Goal: Find specific page/section: Find specific page/section

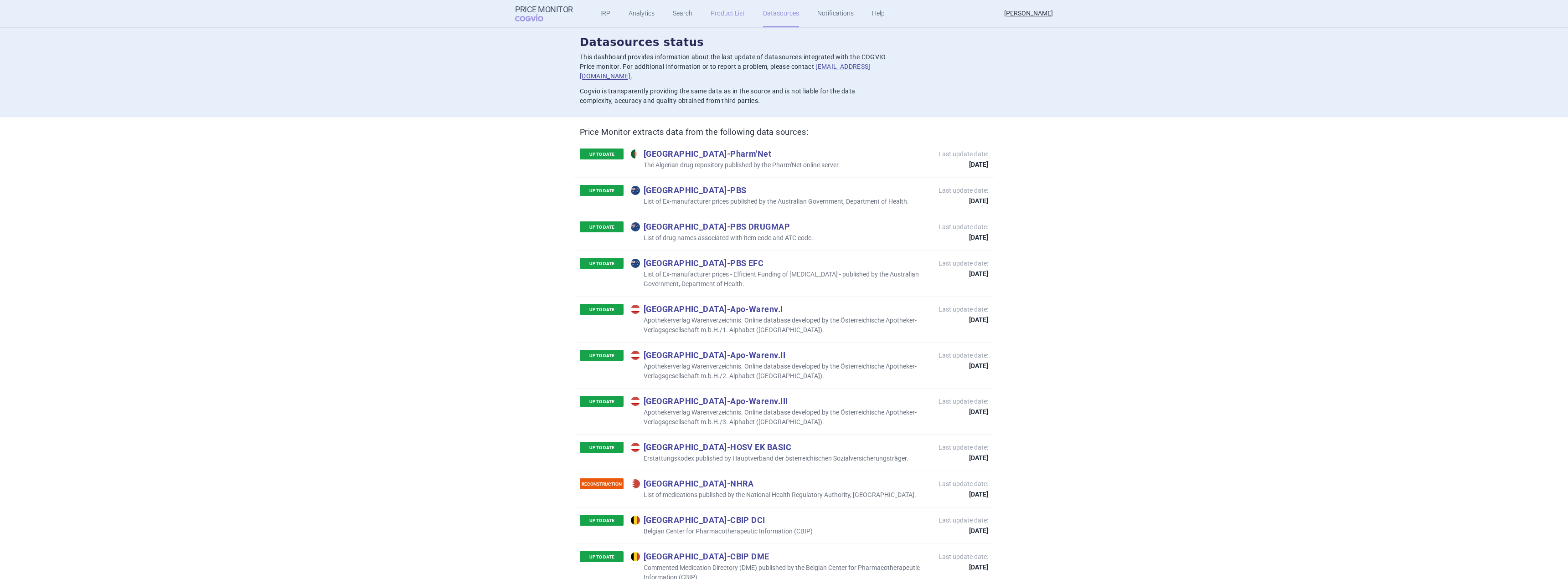
scroll to position [4602, 0]
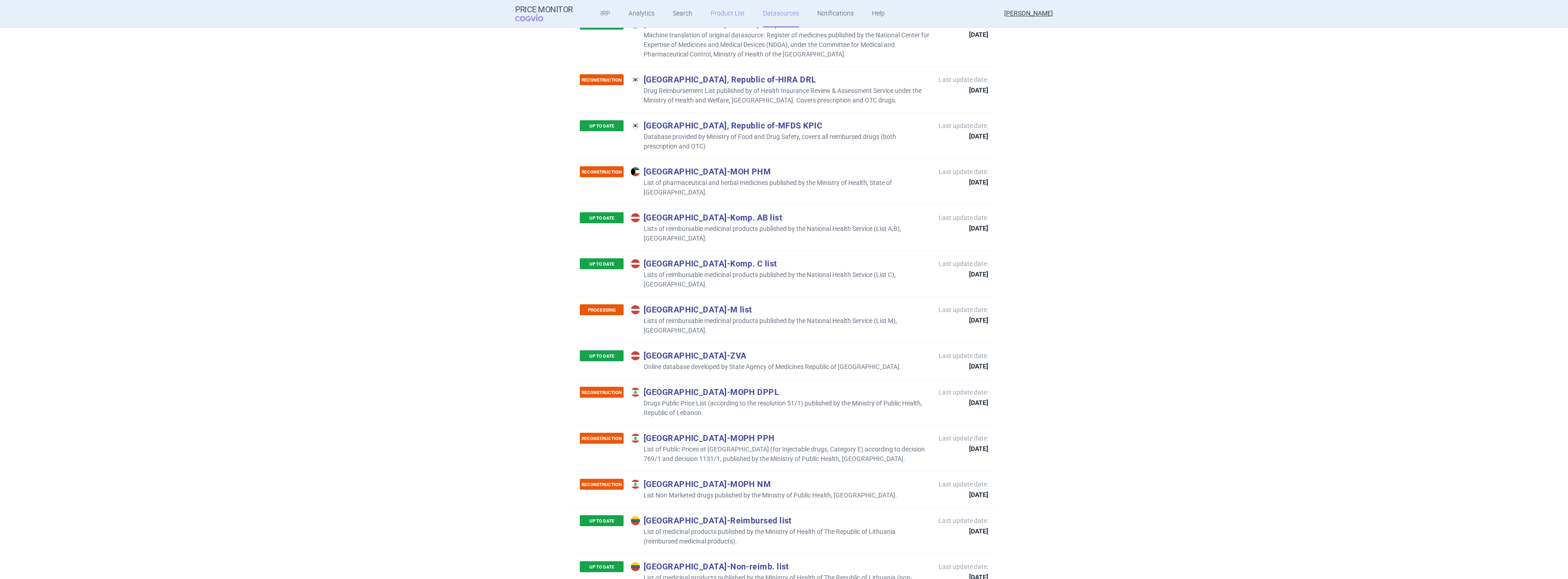
click at [721, 13] on link "Product List" at bounding box center [728, 13] width 35 height 27
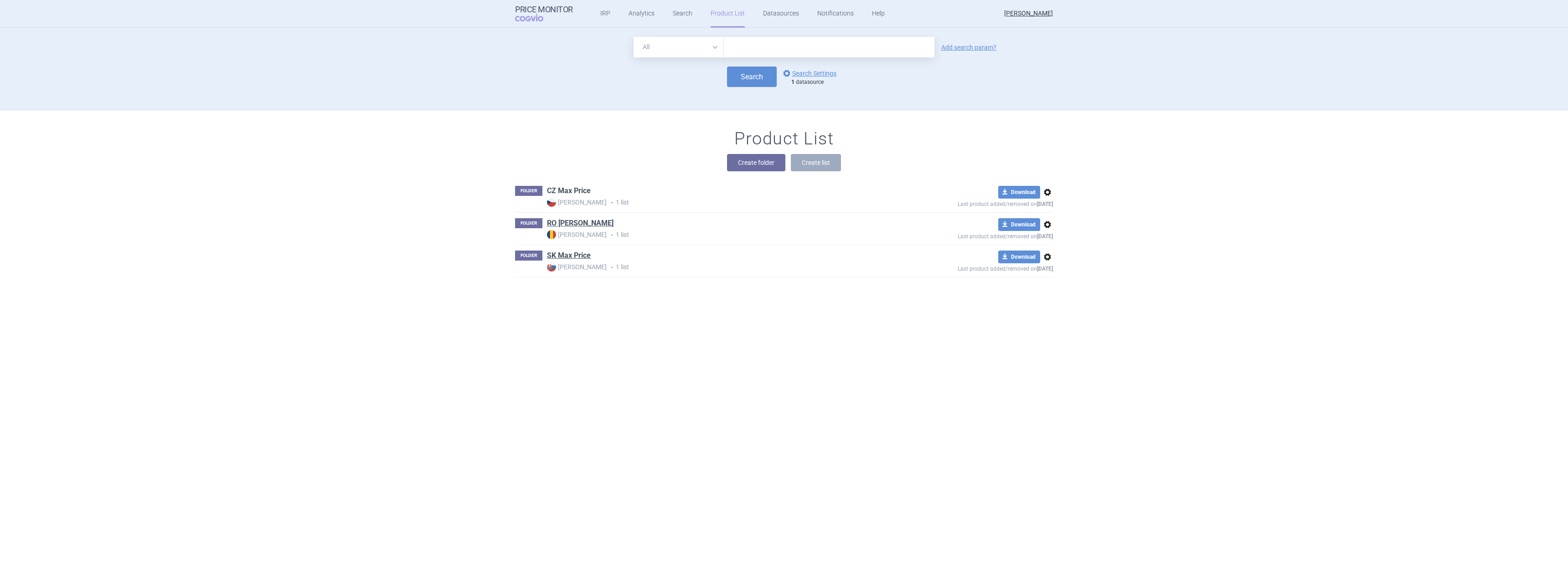
click at [570, 189] on link "CZ Max Price" at bounding box center [569, 191] width 44 height 10
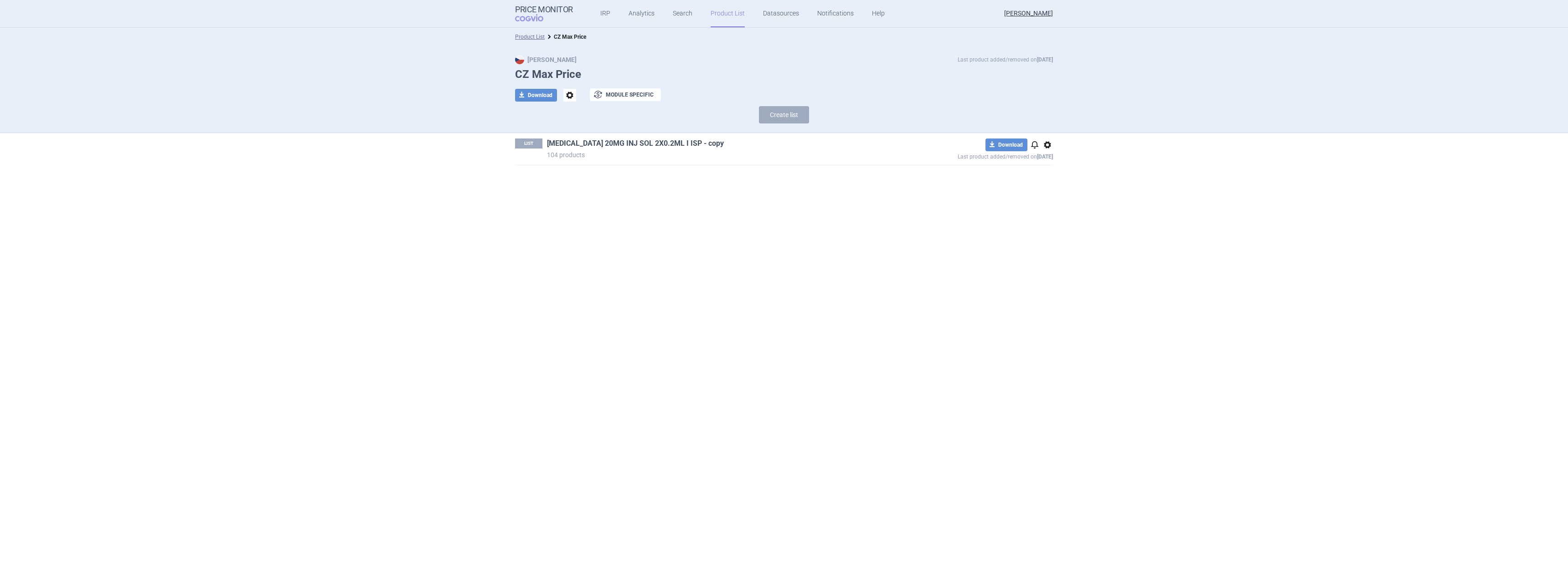
click at [598, 142] on link "HUMIRA 20MG INJ SOL 2X0.2ML I ISP - copy" at bounding box center [636, 144] width 177 height 10
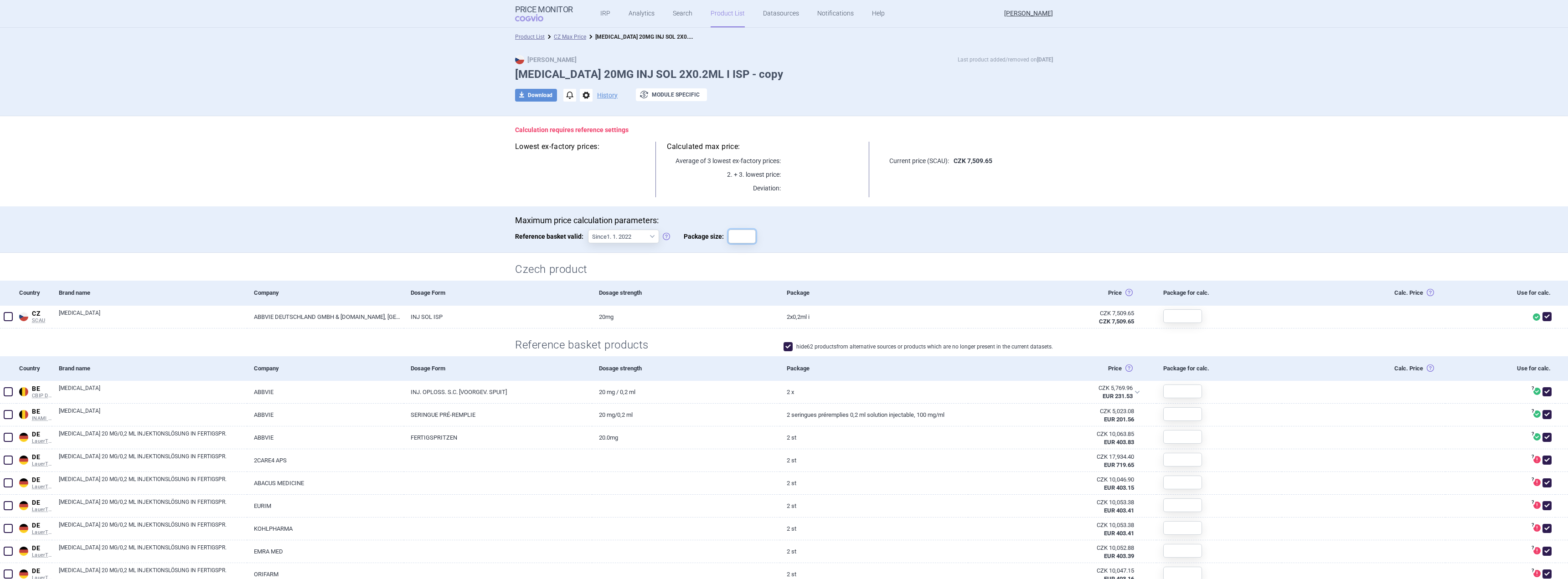
drag, startPoint x: 731, startPoint y: 236, endPoint x: 739, endPoint y: 236, distance: 8.0
click at [731, 236] on input "Package size:" at bounding box center [742, 236] width 27 height 13
click at [840, 234] on div "Maximum price calculation parameters: Reference basket valid: Since 1. 1. 2022 …" at bounding box center [784, 234] width 538 height 37
